Goal: Transaction & Acquisition: Register for event/course

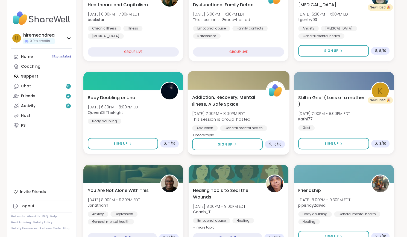
scroll to position [184, 0]
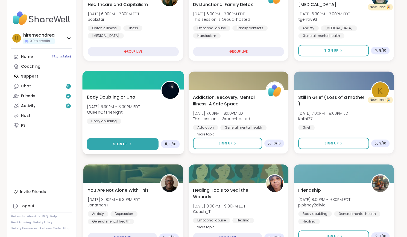
click at [124, 141] on span "Sign Up" at bounding box center [120, 143] width 14 height 5
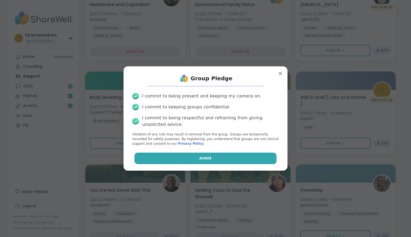
click at [188, 156] on button "Agree" at bounding box center [205, 158] width 142 height 11
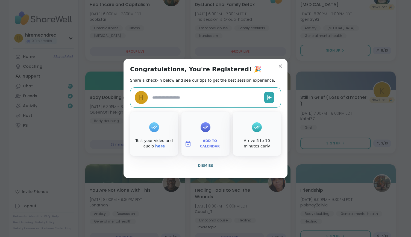
type textarea "*"
click at [276, 70] on div "Congratulations, You're Registered! 🎉 Share a check-in below and see our tips t…" at bounding box center [205, 118] width 164 height 119
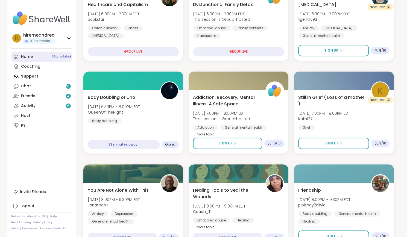
click at [33, 59] on link "Home 3 Scheduled" at bounding box center [41, 57] width 61 height 10
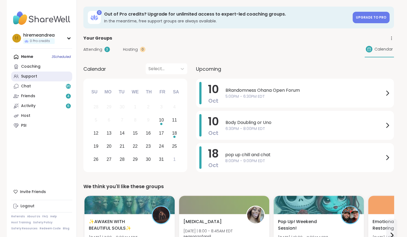
click at [34, 75] on div "Support" at bounding box center [29, 76] width 16 height 5
